Goal: Contribute content

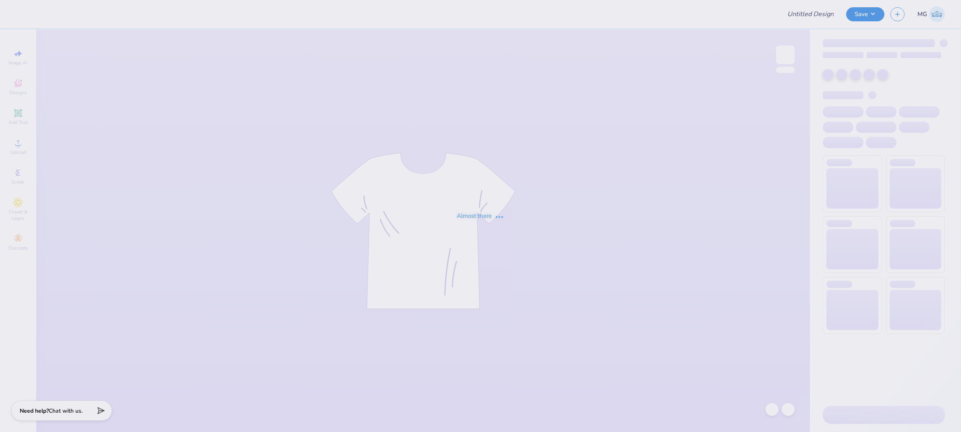
type input "parenst wknd"
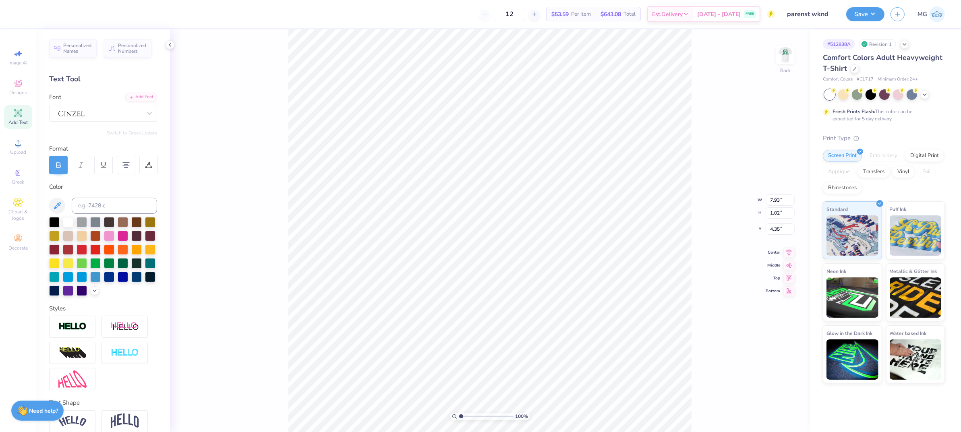
click at [697, 137] on div "100 % Back W 7.93 7.93 " H 1.02 1.02 " Y 4.35 4.35 " Center Middle Top Bottom" at bounding box center [490, 230] width 640 height 403
click at [789, 50] on img at bounding box center [785, 55] width 32 height 32
click at [696, 112] on div "100 % Front" at bounding box center [490, 230] width 640 height 403
click at [788, 56] on img at bounding box center [785, 55] width 32 height 32
click at [787, 52] on img at bounding box center [785, 55] width 32 height 32
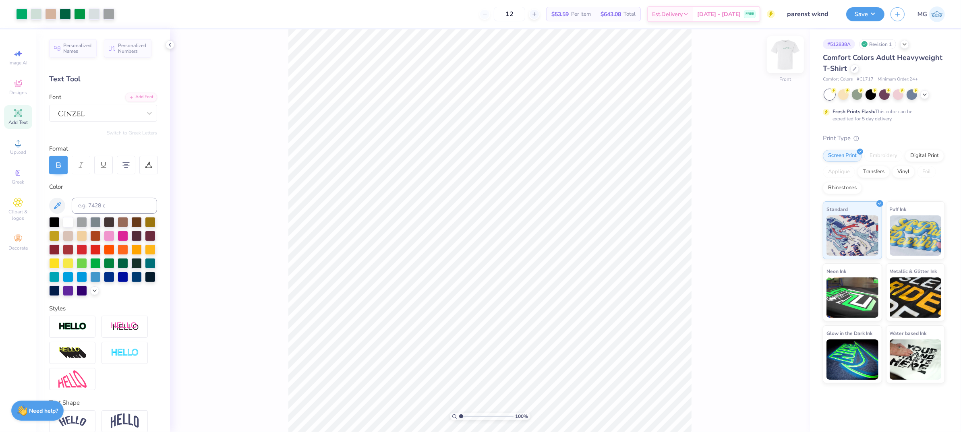
click at [785, 53] on img at bounding box center [785, 55] width 32 height 32
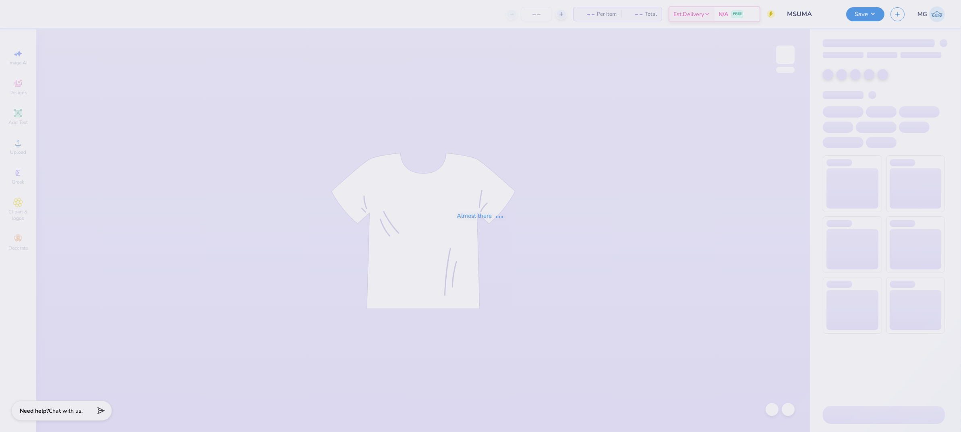
type input "MSUMA"
type input "315"
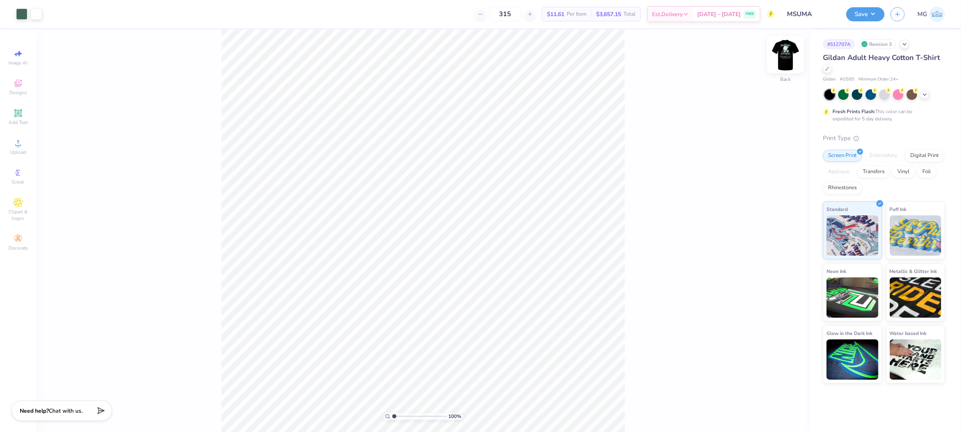
click at [780, 55] on img at bounding box center [785, 55] width 32 height 32
